Goal: Navigation & Orientation: Find specific page/section

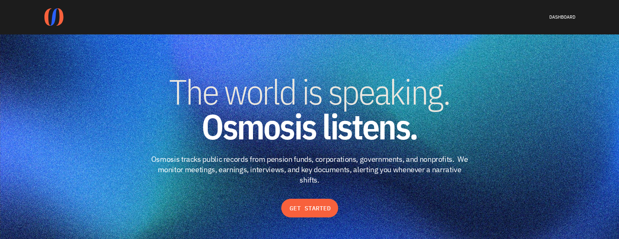
click at [564, 12] on div "DASHBOARD" at bounding box center [537, 17] width 76 height 18
click at [563, 14] on link "DASHBOARD" at bounding box center [562, 17] width 26 height 6
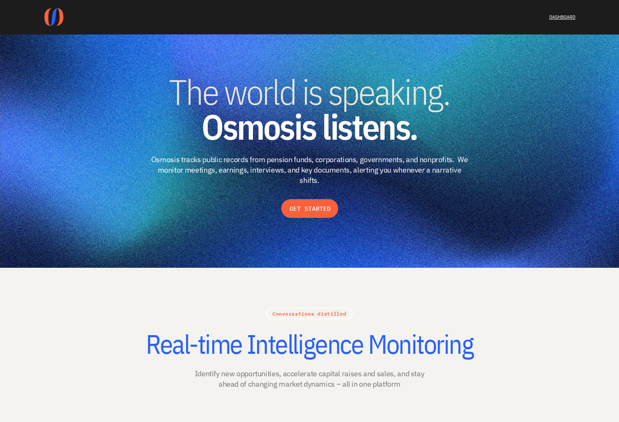
click at [560, 14] on link "DASHBOARD" at bounding box center [562, 17] width 26 height 6
click at [555, 22] on div "DASHBOARD" at bounding box center [537, 17] width 76 height 18
click at [557, 17] on link "DASHBOARD" at bounding box center [562, 17] width 26 height 6
